Goal: Find specific page/section: Find specific page/section

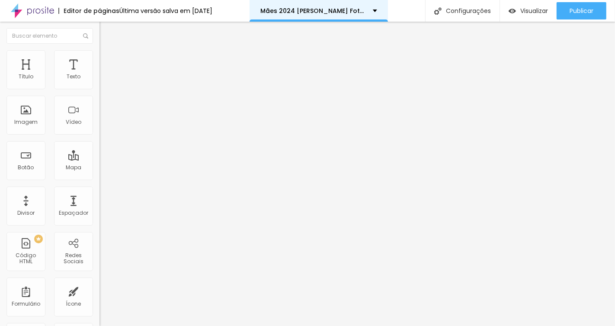
click at [294, 14] on div "Mães 2024 [PERSON_NAME] Fotografia" at bounding box center [319, 11] width 138 height 22
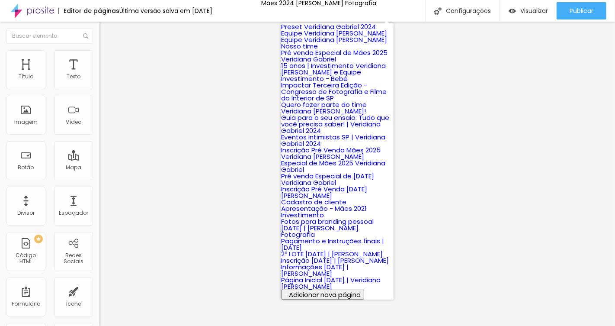
click at [41, 10] on img at bounding box center [32, 11] width 43 height 22
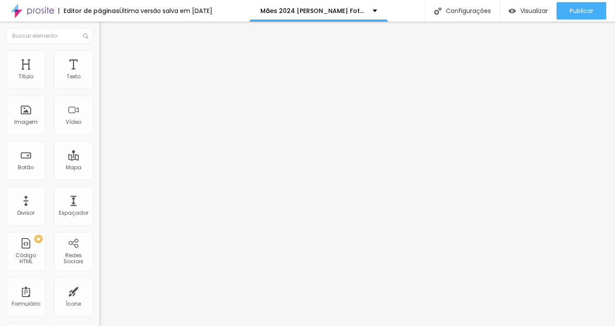
click at [42, 15] on img at bounding box center [32, 11] width 43 height 22
